Goal: Entertainment & Leisure: Consume media (video, audio)

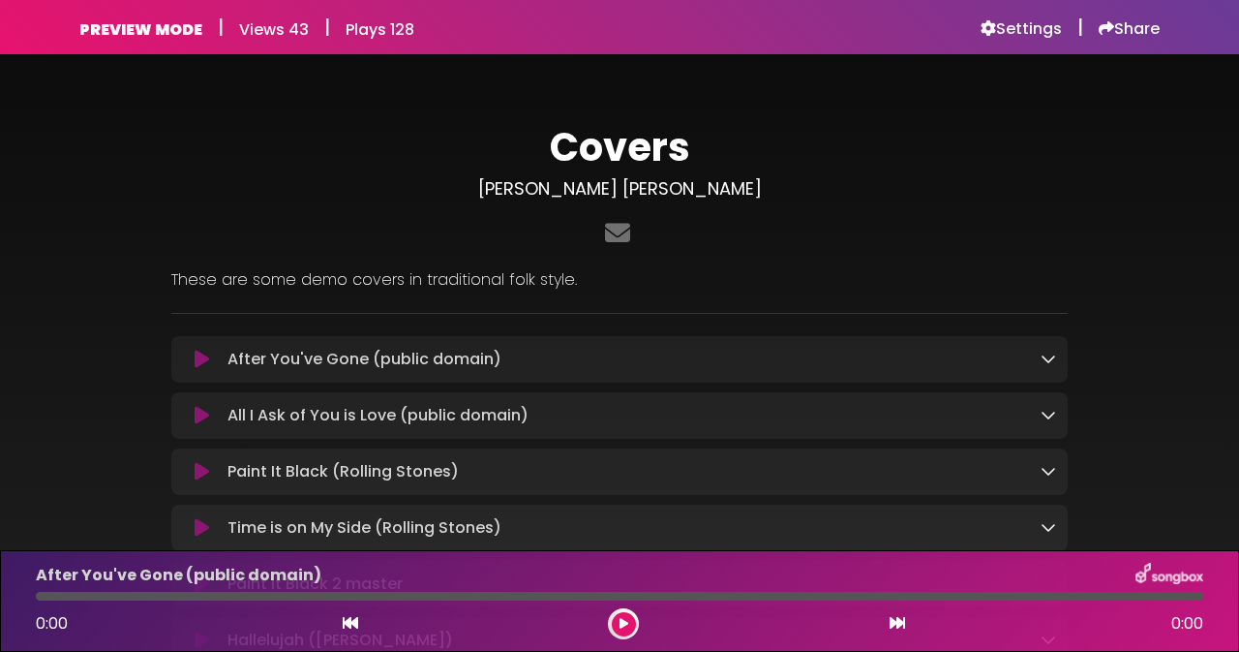
click at [731, 194] on h3 "[PERSON_NAME] [PERSON_NAME]" at bounding box center [619, 188] width 897 height 21
click at [753, 190] on h3 "[PERSON_NAME] [PERSON_NAME]" at bounding box center [619, 188] width 897 height 21
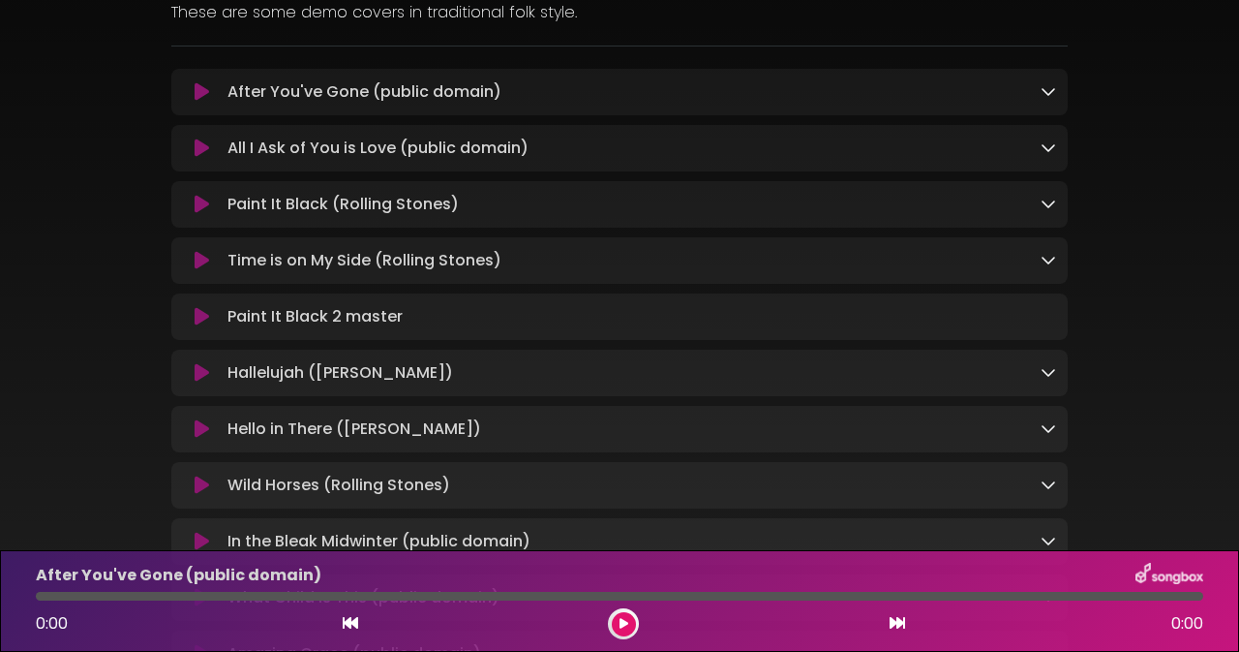
click at [753, 190] on div "After You've Gone (public domain) Loading Track..." at bounding box center [619, 373] width 897 height 608
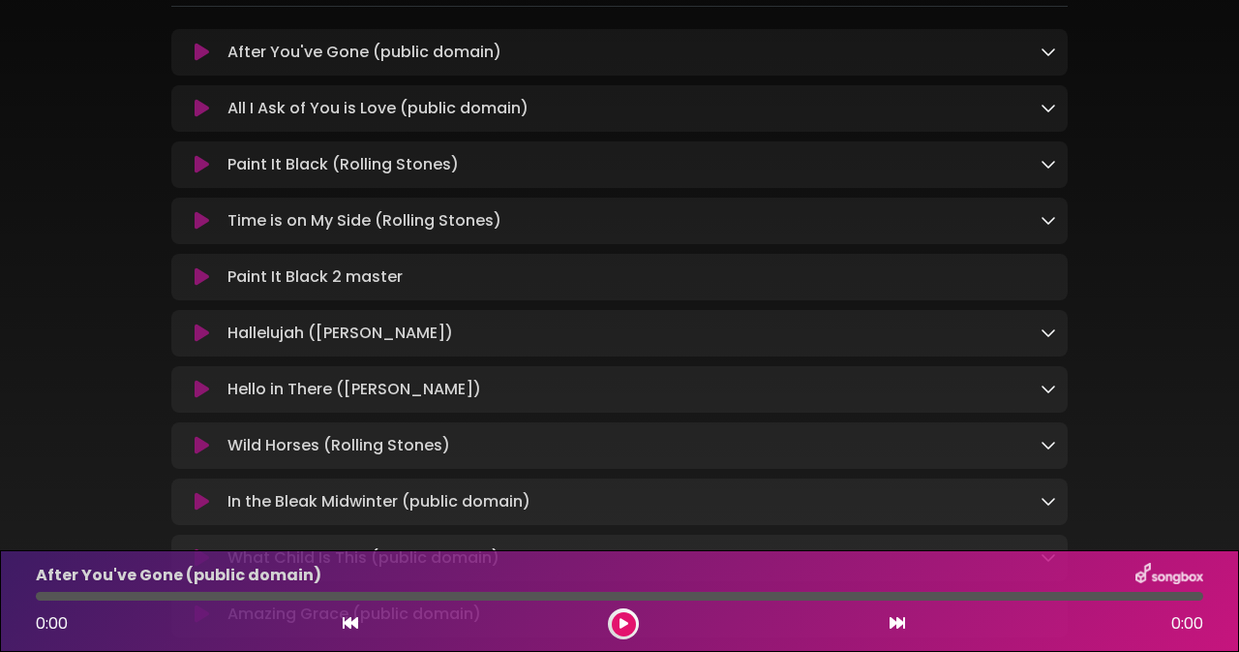
scroll to position [310, 0]
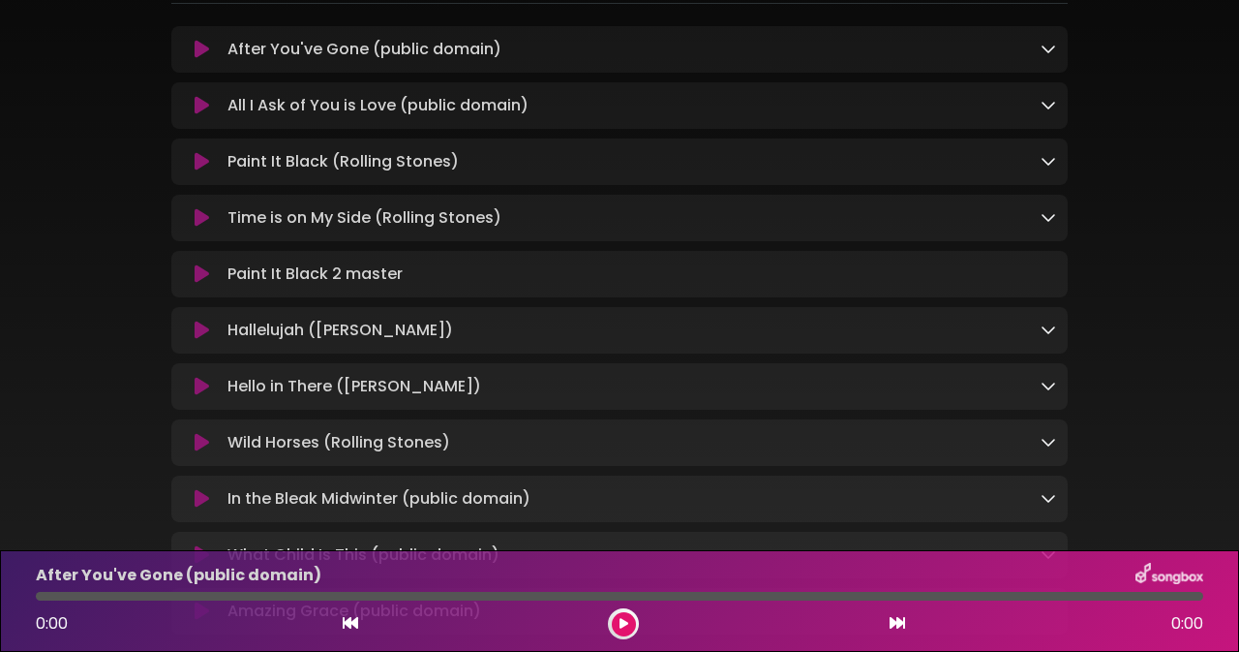
click at [205, 162] on icon at bounding box center [202, 161] width 15 height 19
click at [207, 162] on icon at bounding box center [202, 161] width 15 height 19
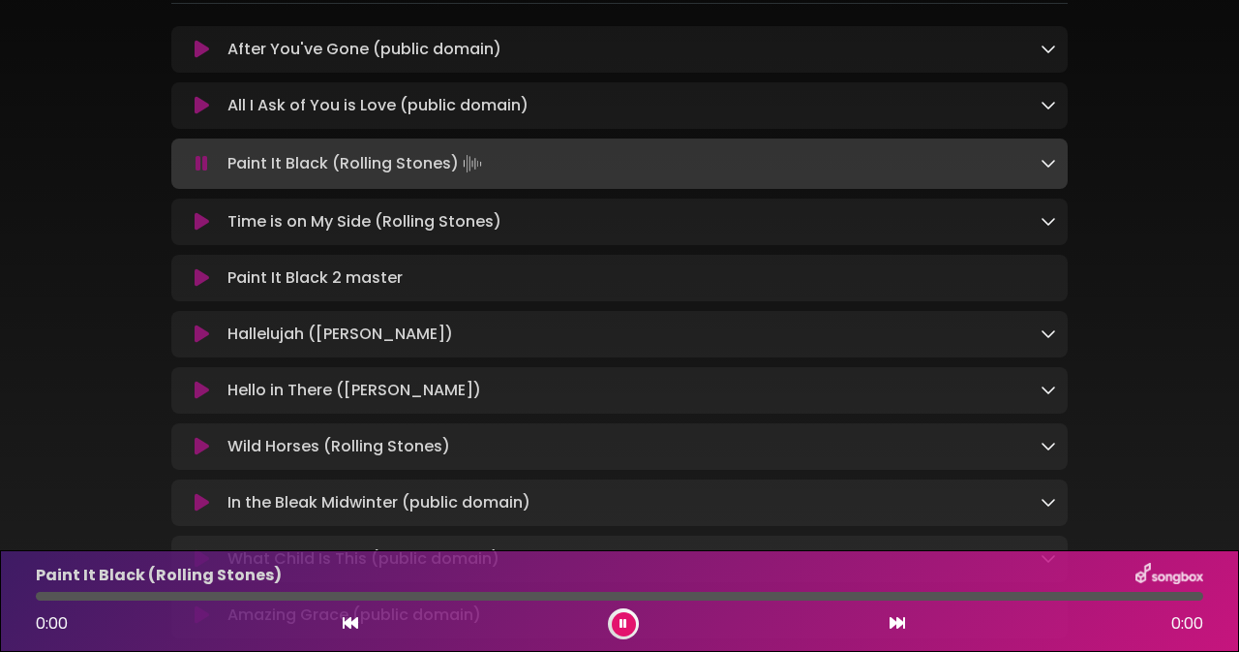
click at [207, 162] on icon at bounding box center [202, 163] width 13 height 19
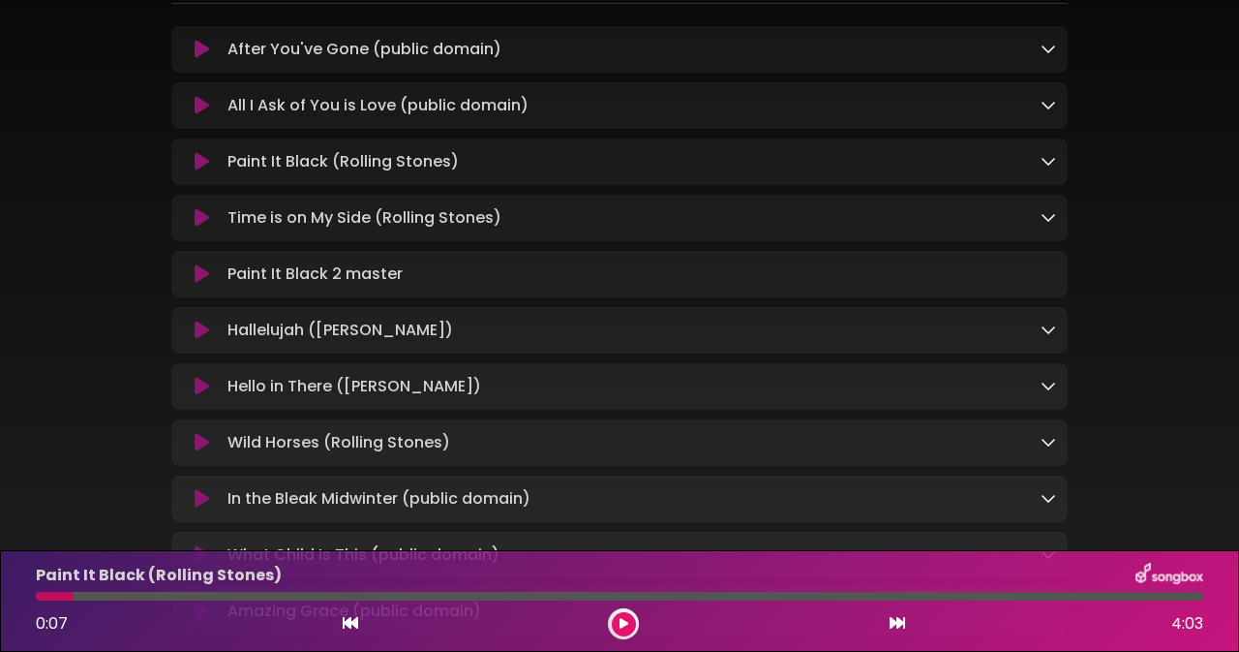
click at [201, 279] on icon at bounding box center [202, 273] width 15 height 19
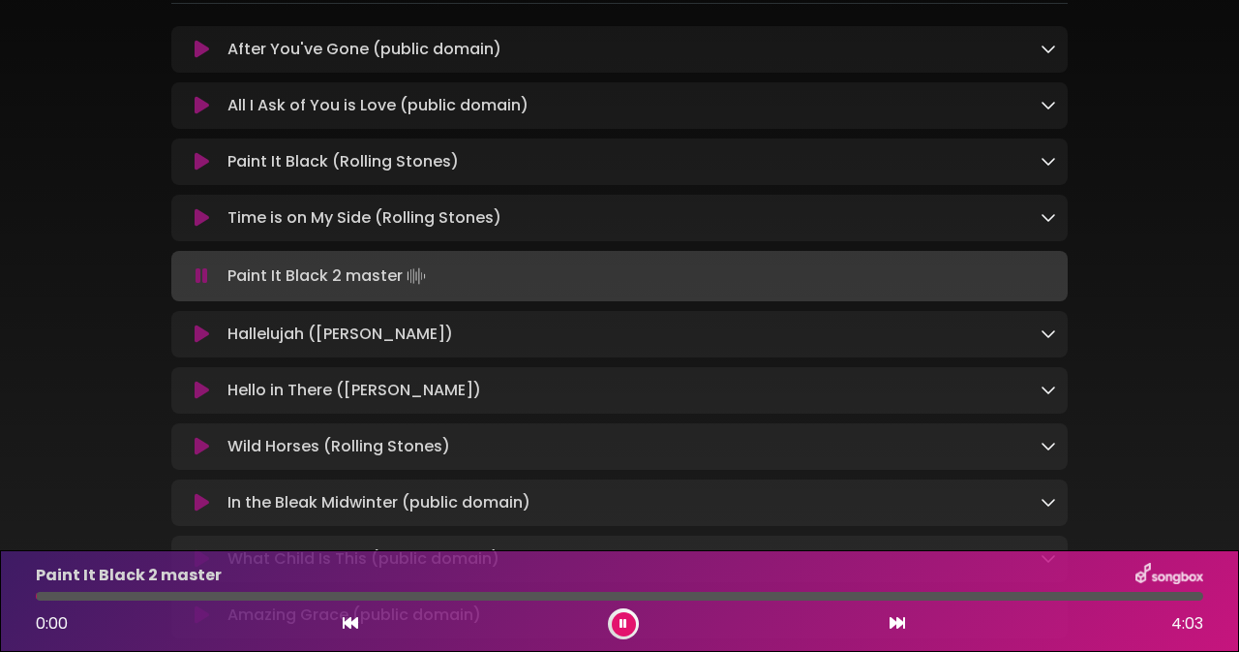
click at [201, 279] on icon at bounding box center [202, 275] width 13 height 19
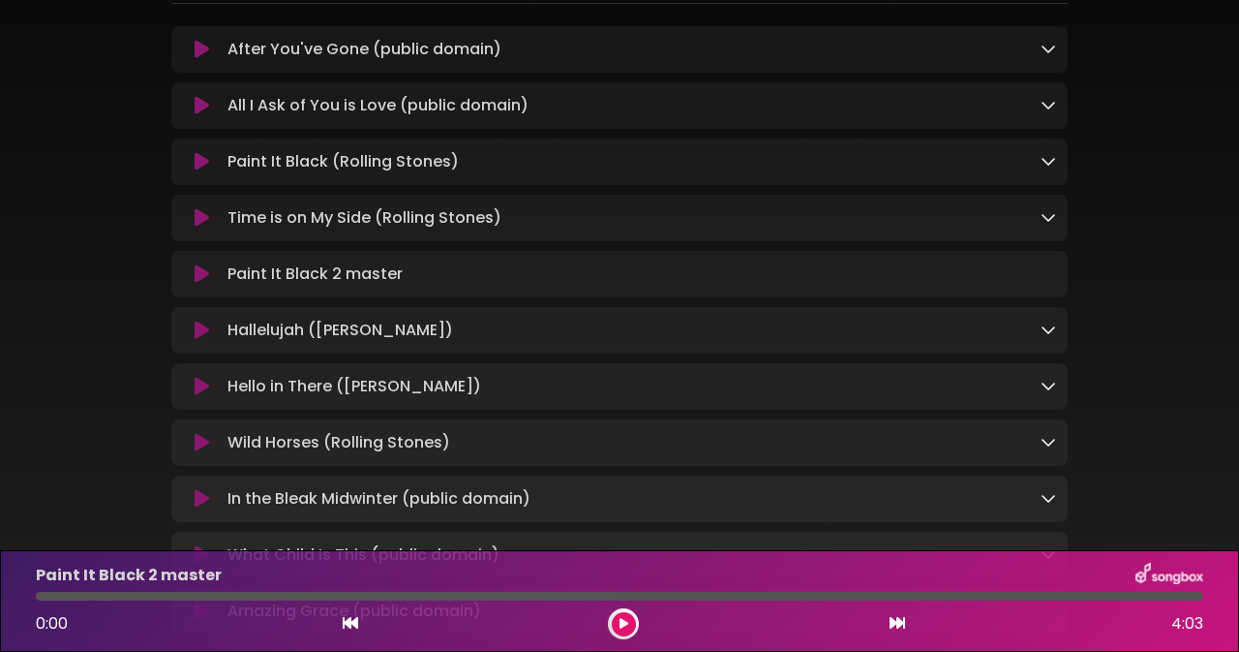
click at [201, 279] on icon at bounding box center [202, 273] width 15 height 19
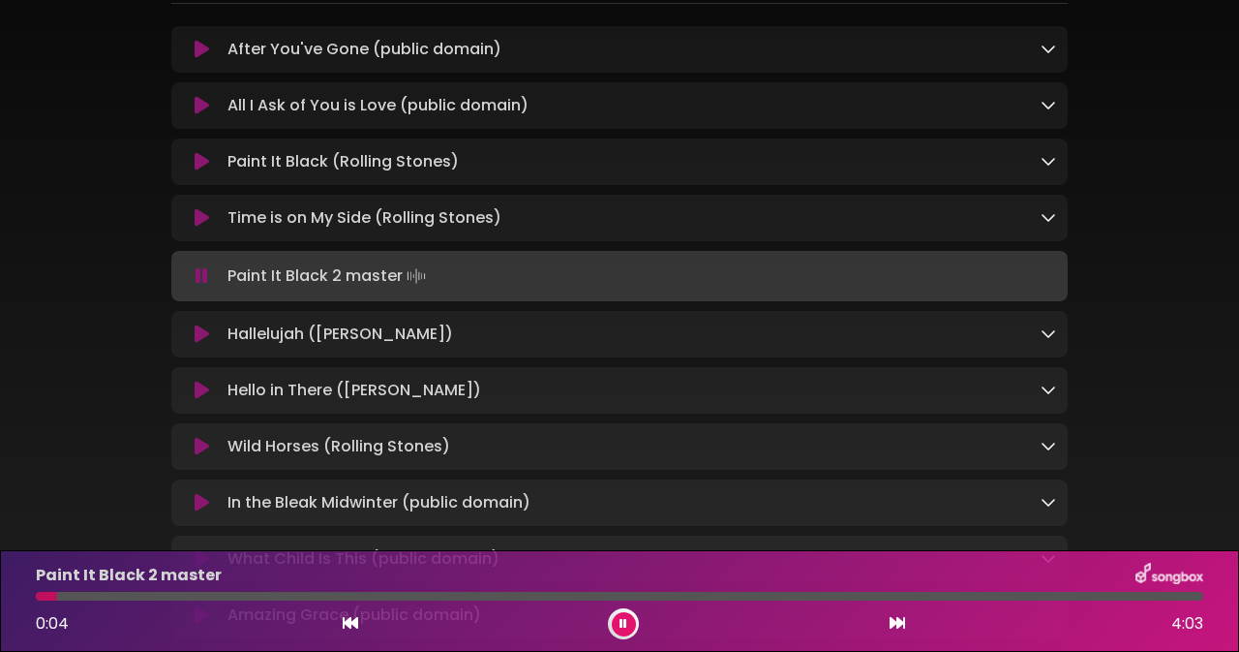
click at [203, 279] on icon at bounding box center [202, 275] width 13 height 19
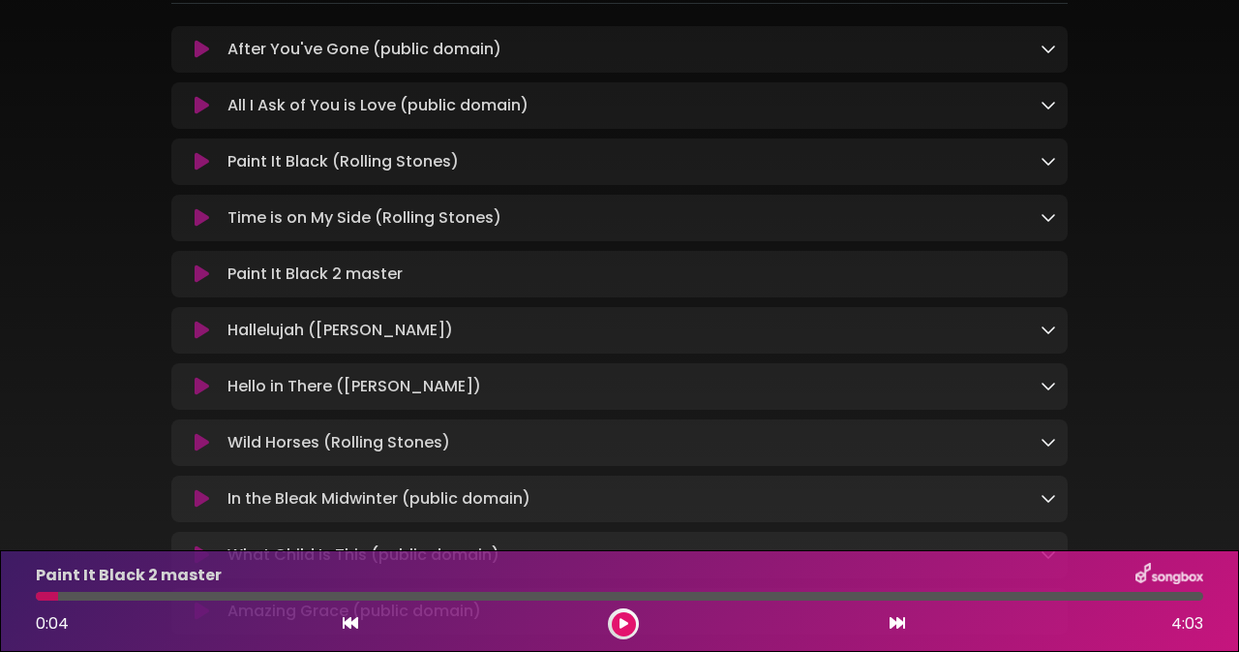
click at [201, 166] on icon at bounding box center [202, 161] width 15 height 19
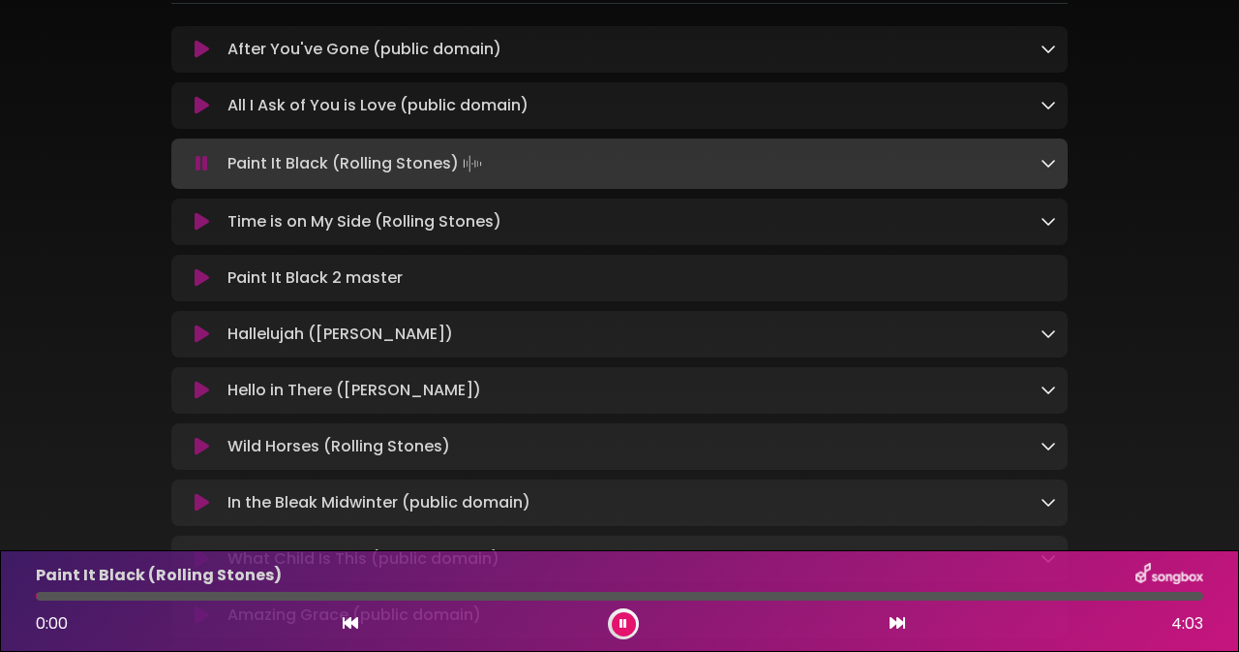
click at [201, 166] on icon at bounding box center [202, 163] width 13 height 19
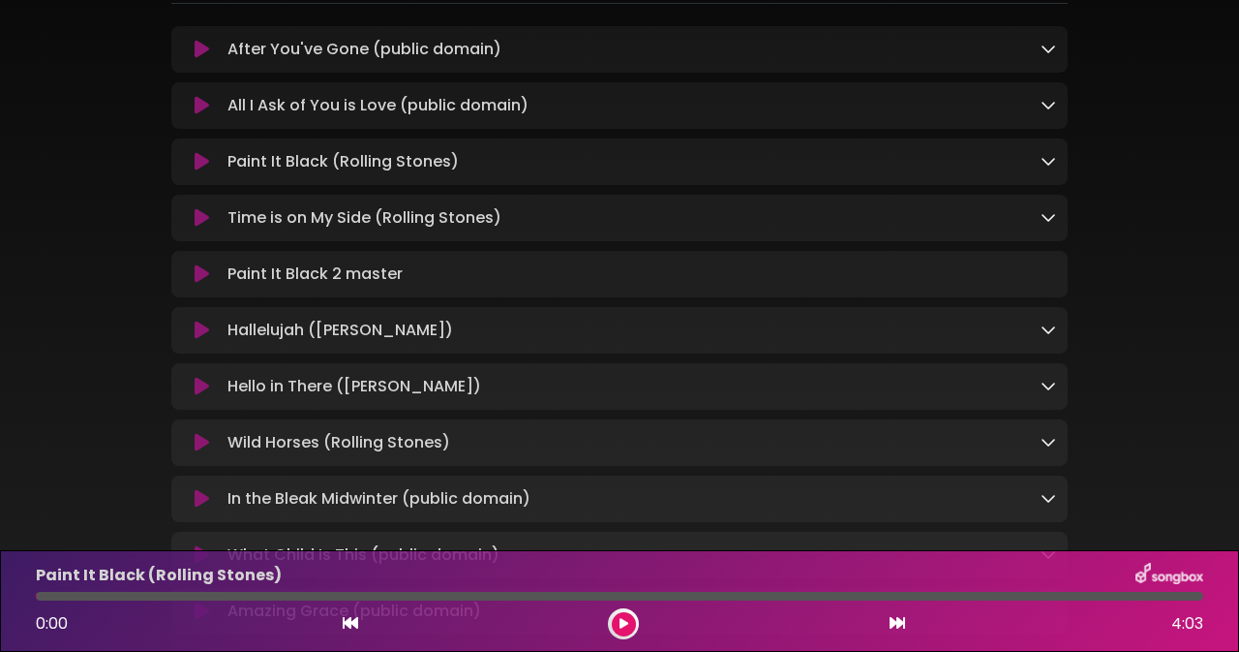
click at [201, 166] on icon at bounding box center [202, 161] width 15 height 19
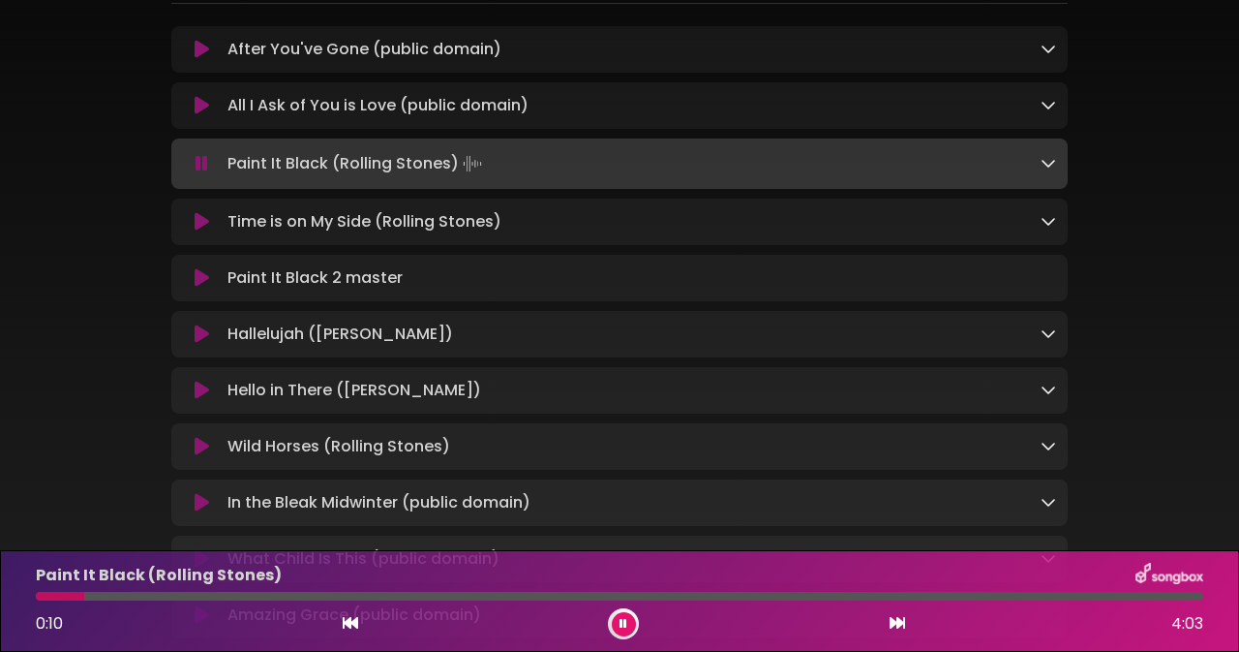
click at [624, 628] on icon at bounding box center [624, 624] width 8 height 12
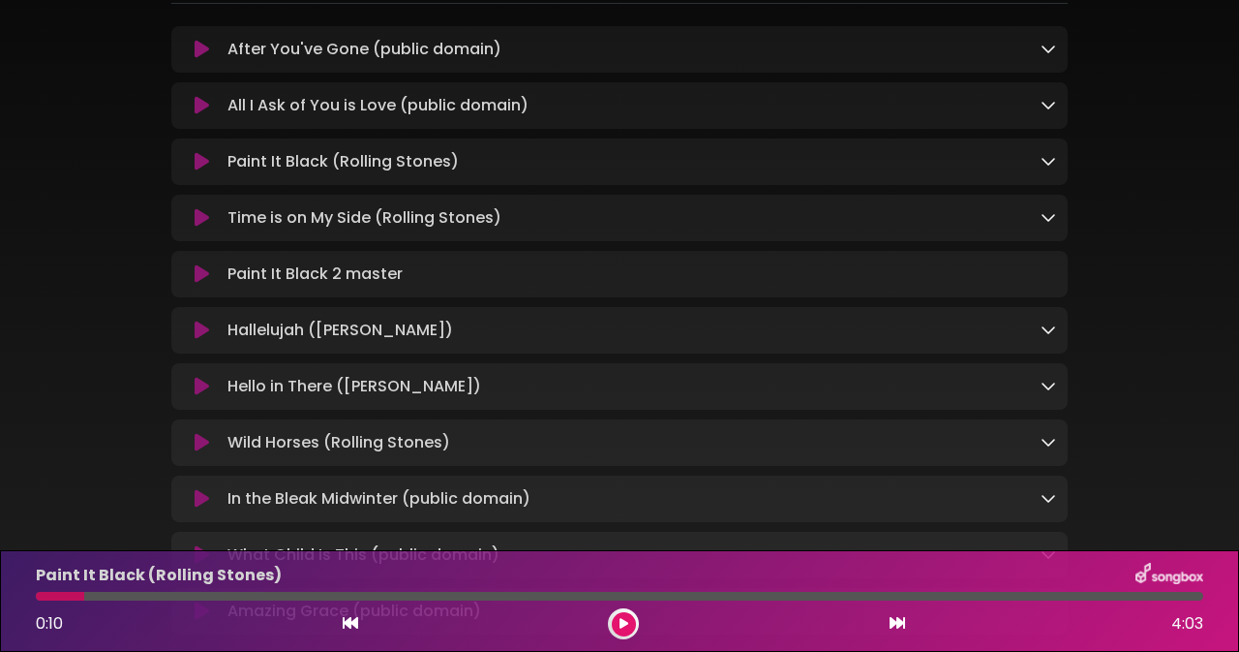
click at [198, 280] on icon at bounding box center [202, 273] width 15 height 19
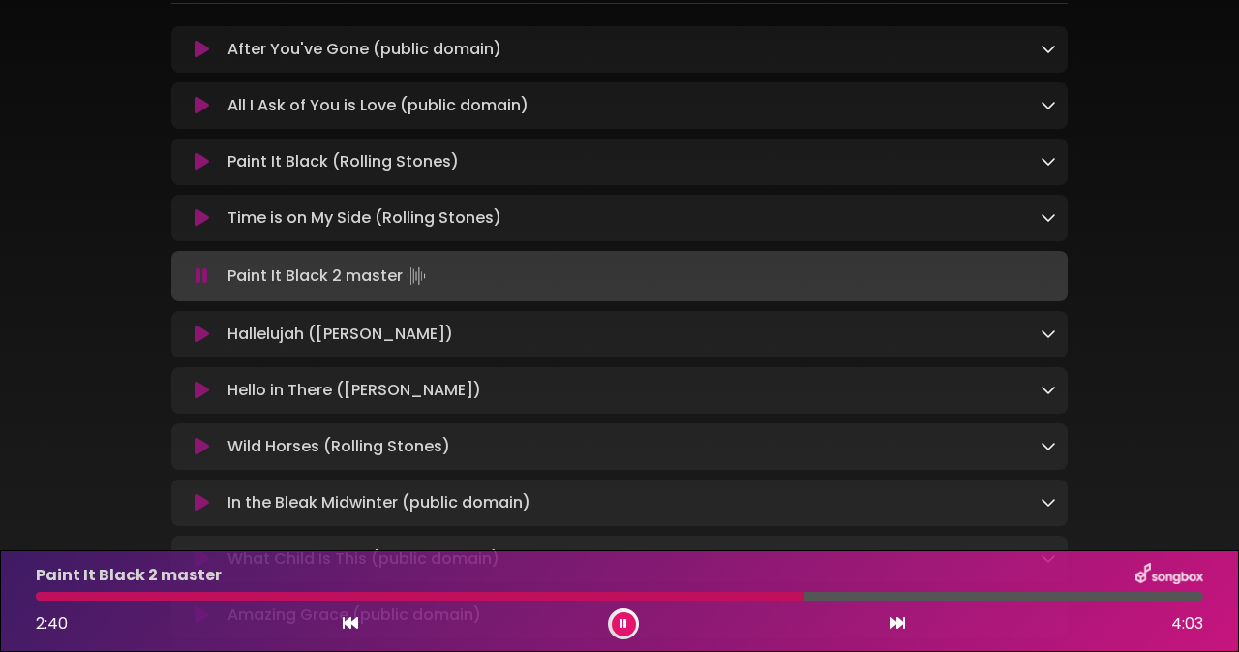
click at [623, 621] on icon at bounding box center [624, 624] width 8 height 12
